Goal: Information Seeking & Learning: Learn about a topic

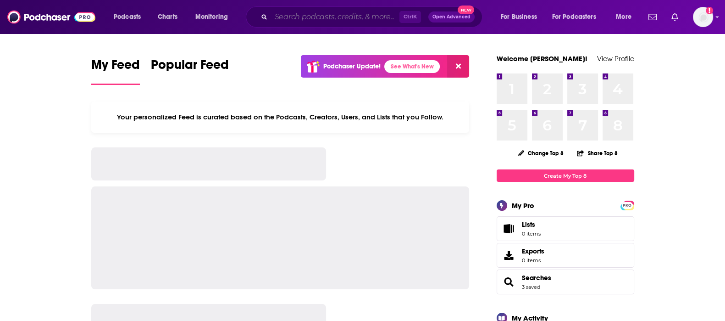
click at [291, 11] on input "Search podcasts, credits, & more..." at bounding box center [335, 17] width 128 height 15
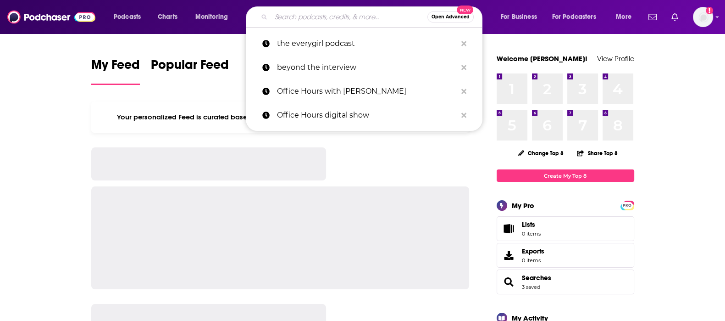
paste input "High Performance Health Podcast"
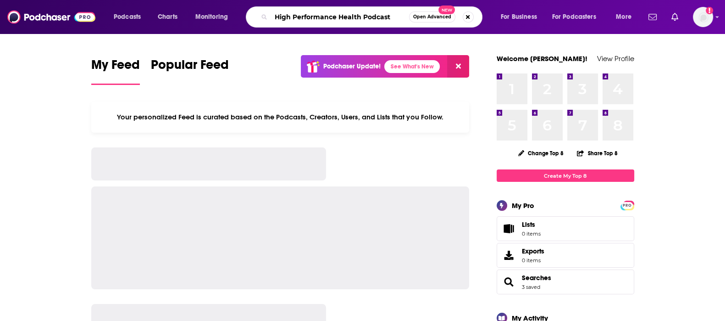
type input "High Performance Health Podcast"
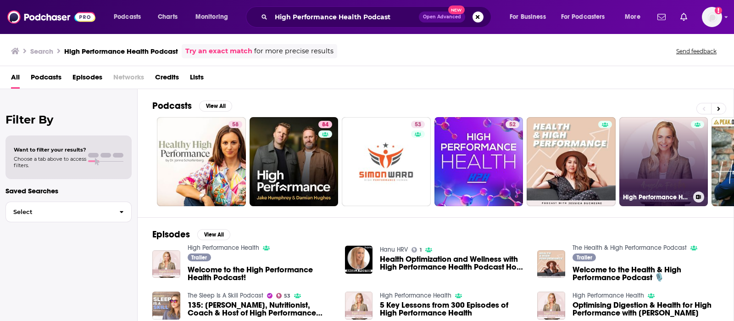
click at [642, 164] on link "High Performance Health" at bounding box center [663, 161] width 89 height 89
